Goal: Information Seeking & Learning: Learn about a topic

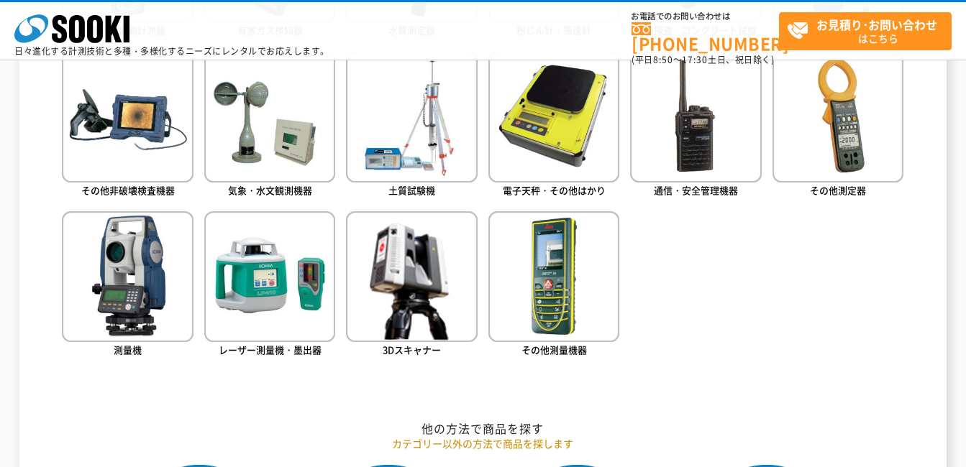
scroll to position [819, 0]
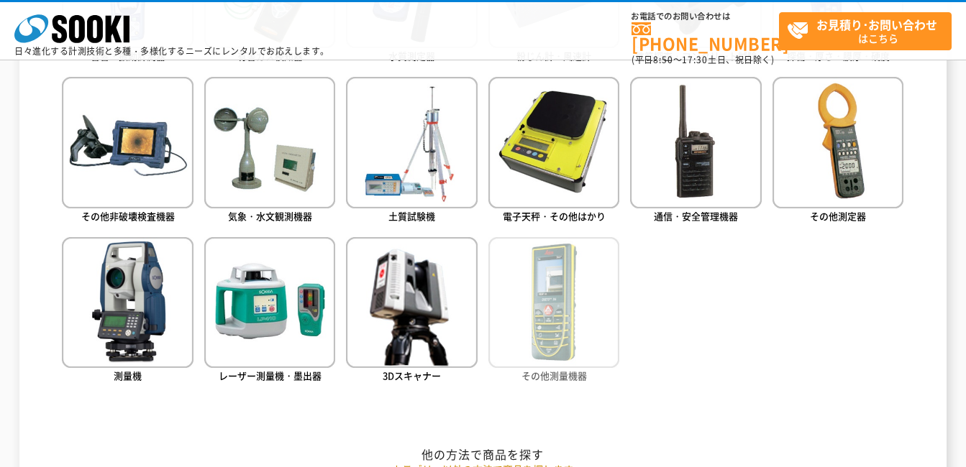
click at [522, 322] on img at bounding box center [553, 302] width 131 height 131
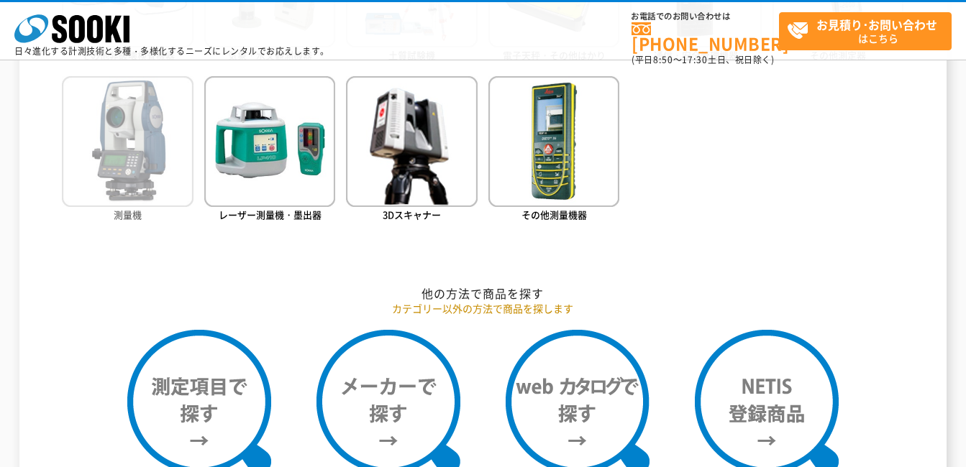
scroll to position [891, 0]
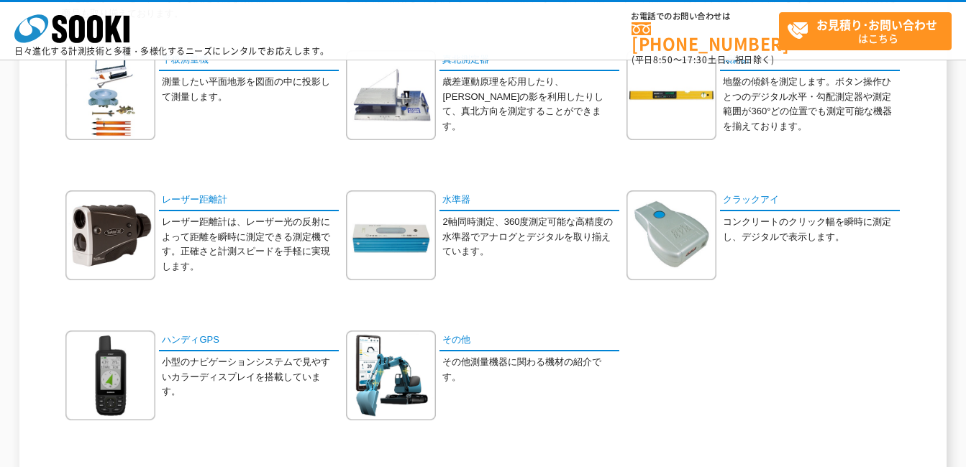
scroll to position [216, 0]
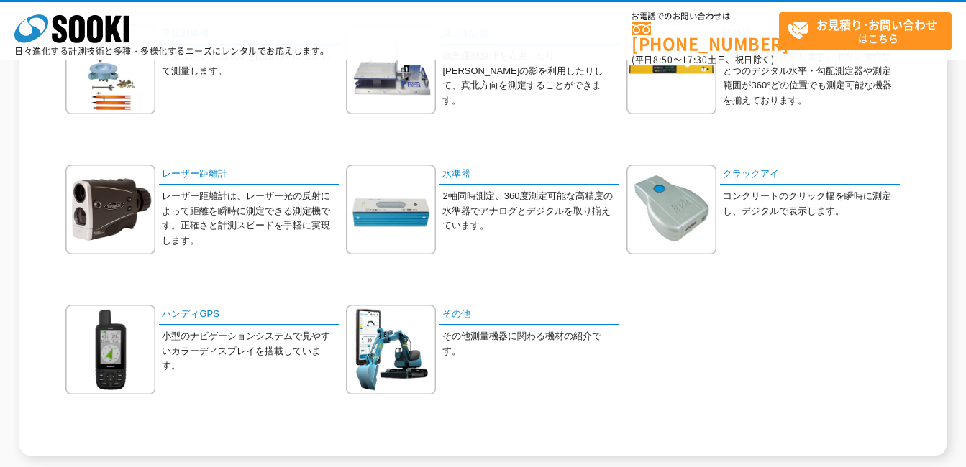
click at [232, 217] on p "レーザー距離計は、レーザー光の反射によって距離を瞬時に測定できる測定機です。正確さと計測スピードを手軽に実現します。" at bounding box center [250, 219] width 177 height 60
click at [194, 221] on p "レーザー距離計は、レーザー光の反射によって距離を瞬時に測定できる測定機です。正確さと計測スピードを手軽に実現します。" at bounding box center [250, 219] width 177 height 60
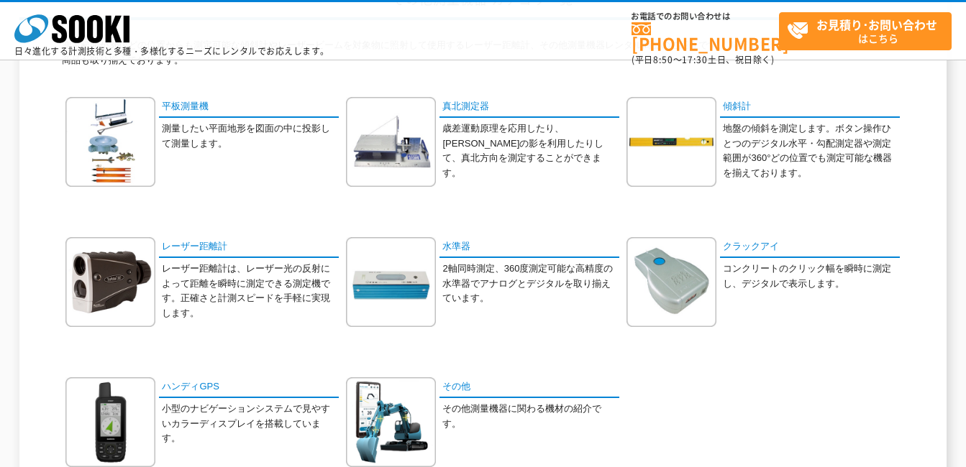
scroll to position [72, 0]
